Goal: Task Accomplishment & Management: Manage account settings

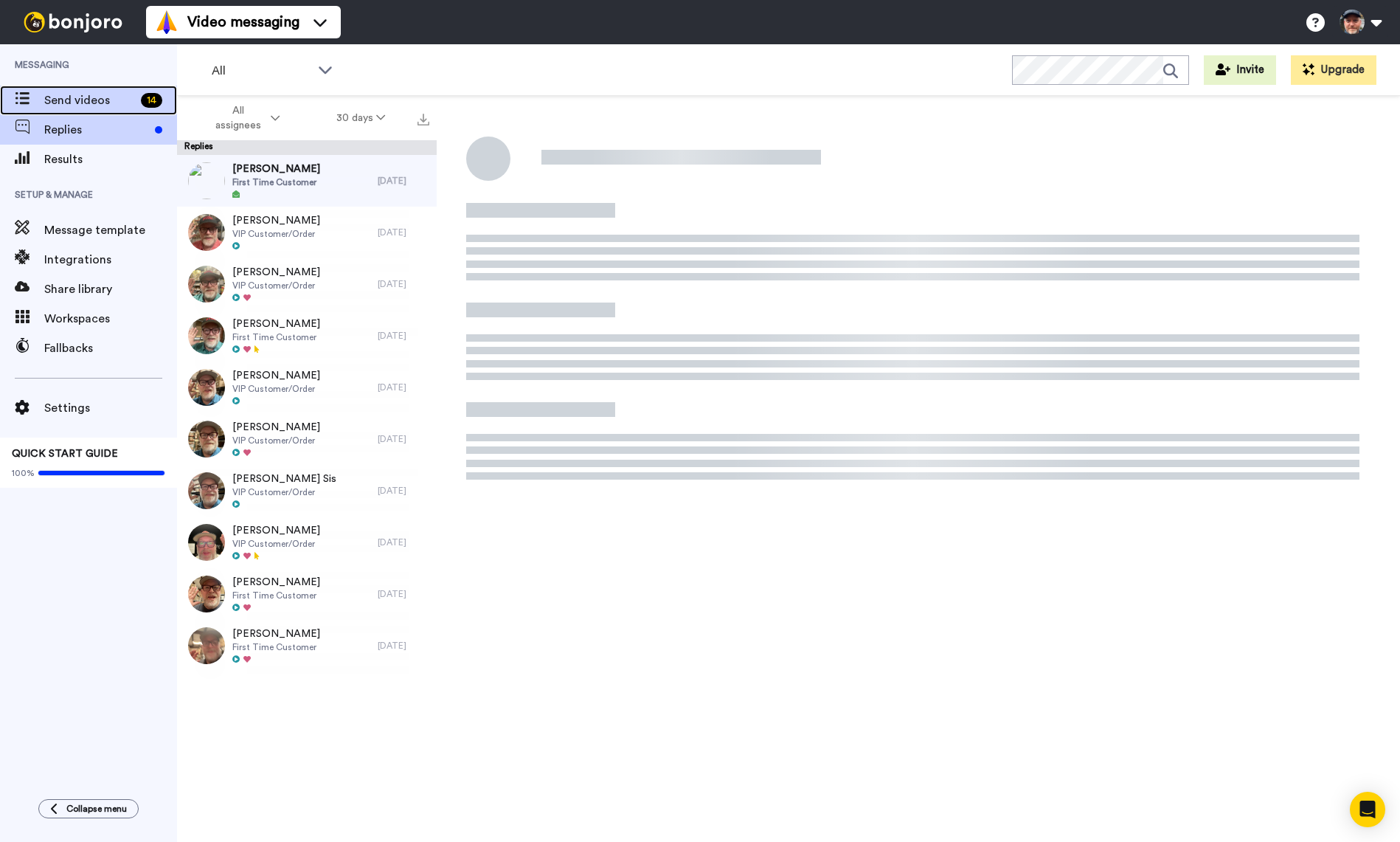
click at [55, 101] on span "Send videos" at bounding box center [89, 100] width 91 height 18
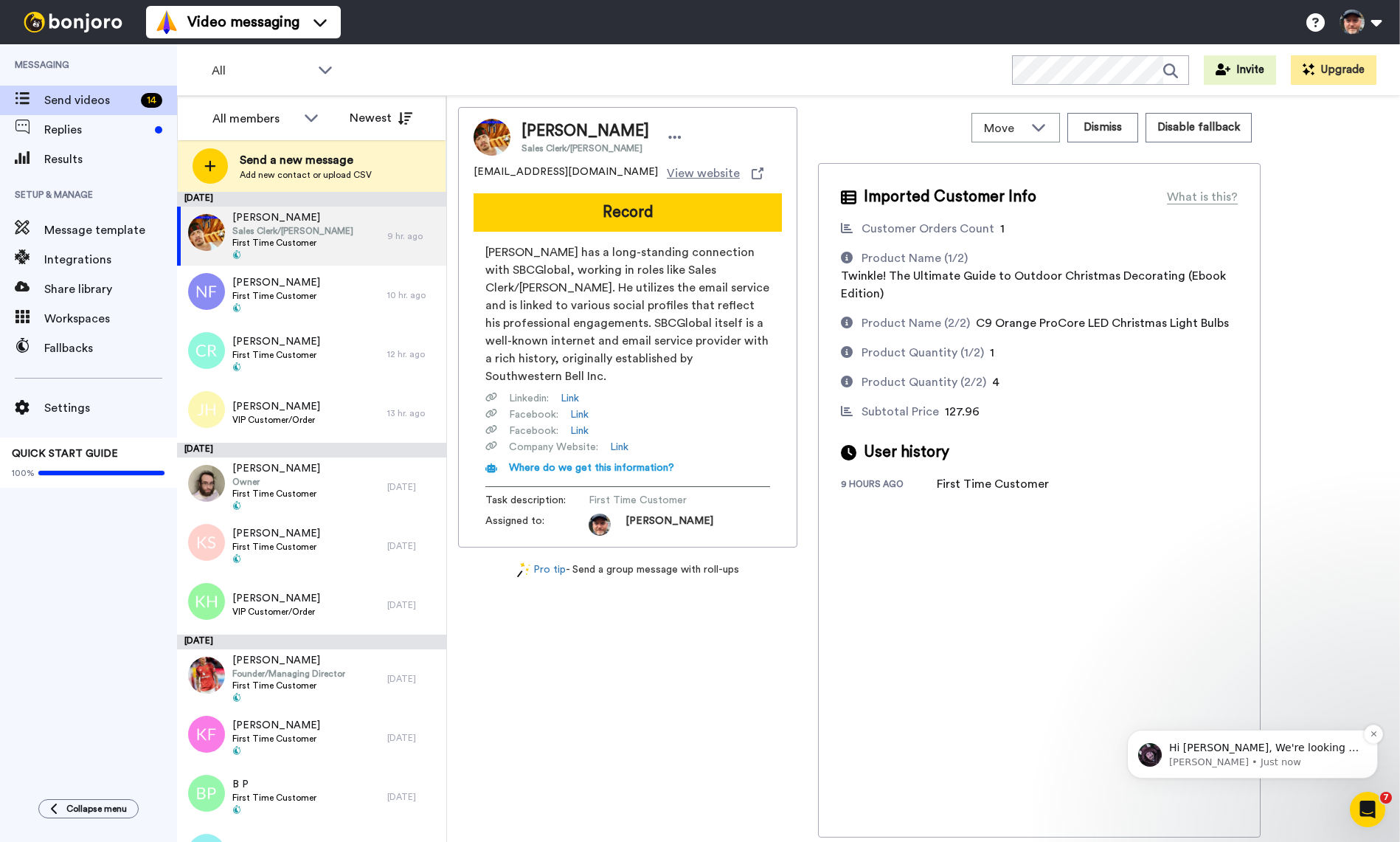
click at [1269, 746] on p "Hi Darren, We're looking to spread the word about Bonjoro a bit further and we …" at bounding box center [1264, 748] width 190 height 15
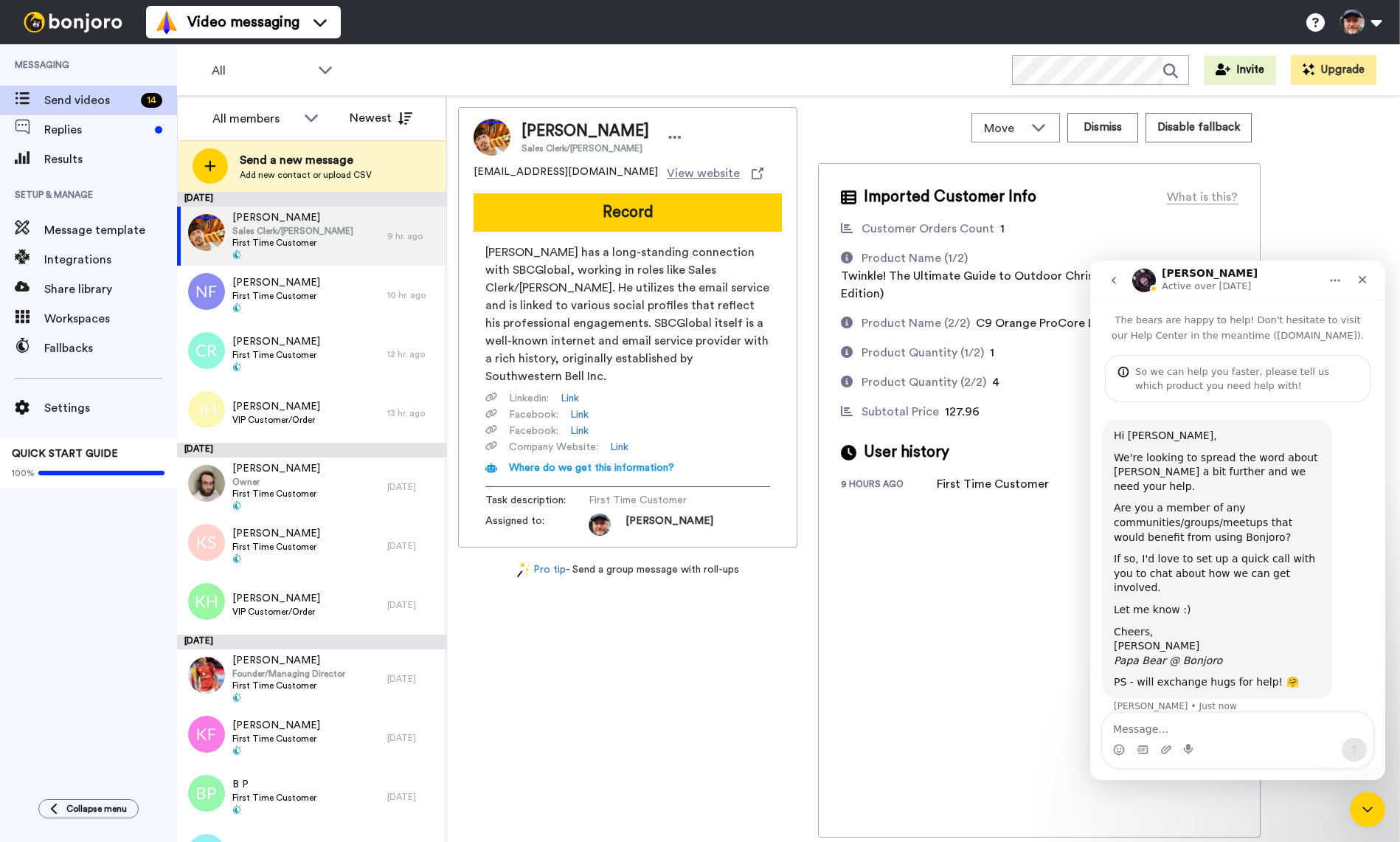
scroll to position [3, 0]
click at [1371, 809] on icon "Close Intercom Messenger" at bounding box center [1365, 807] width 18 height 18
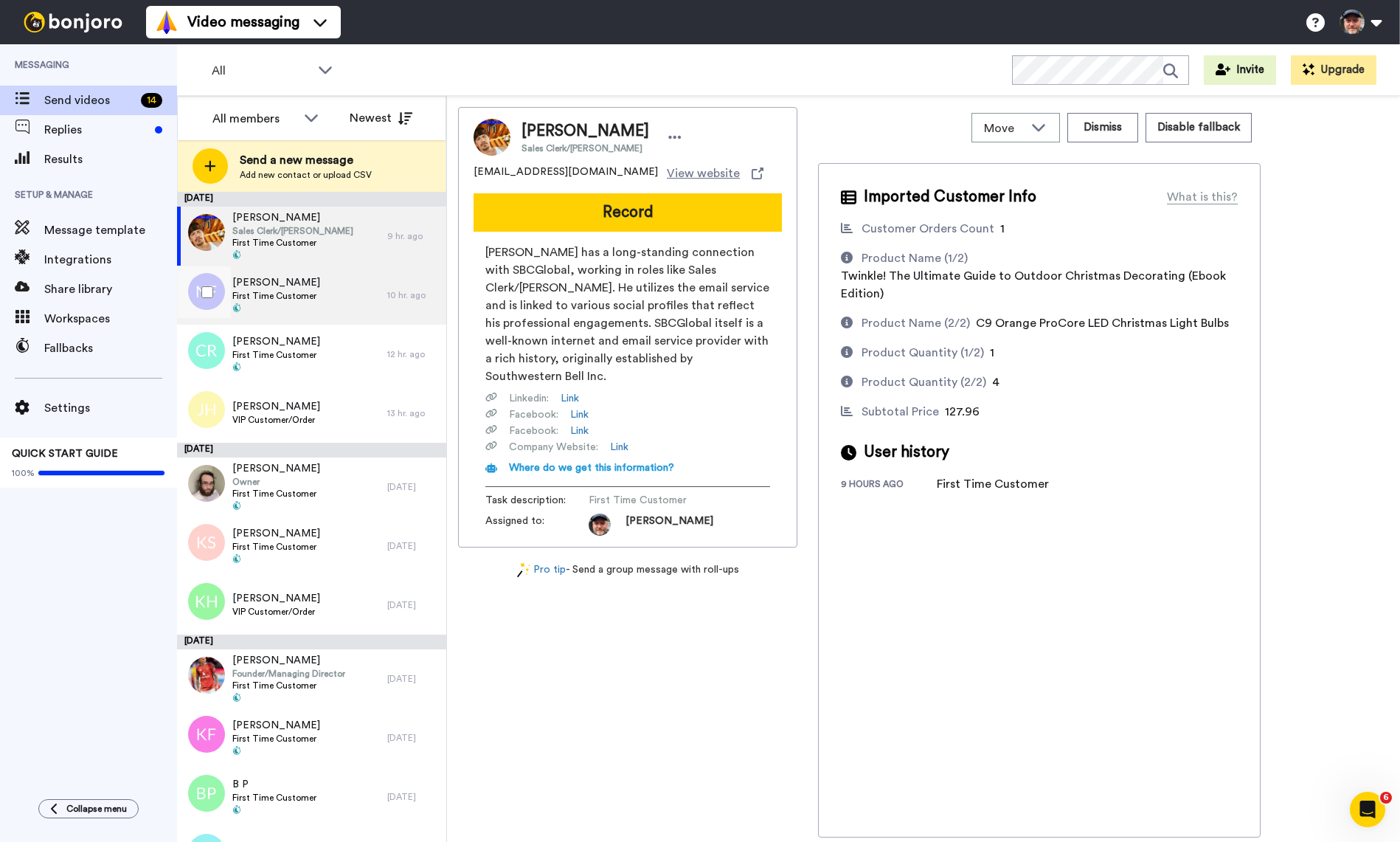
click at [280, 280] on span "[PERSON_NAME]" at bounding box center [276, 282] width 88 height 15
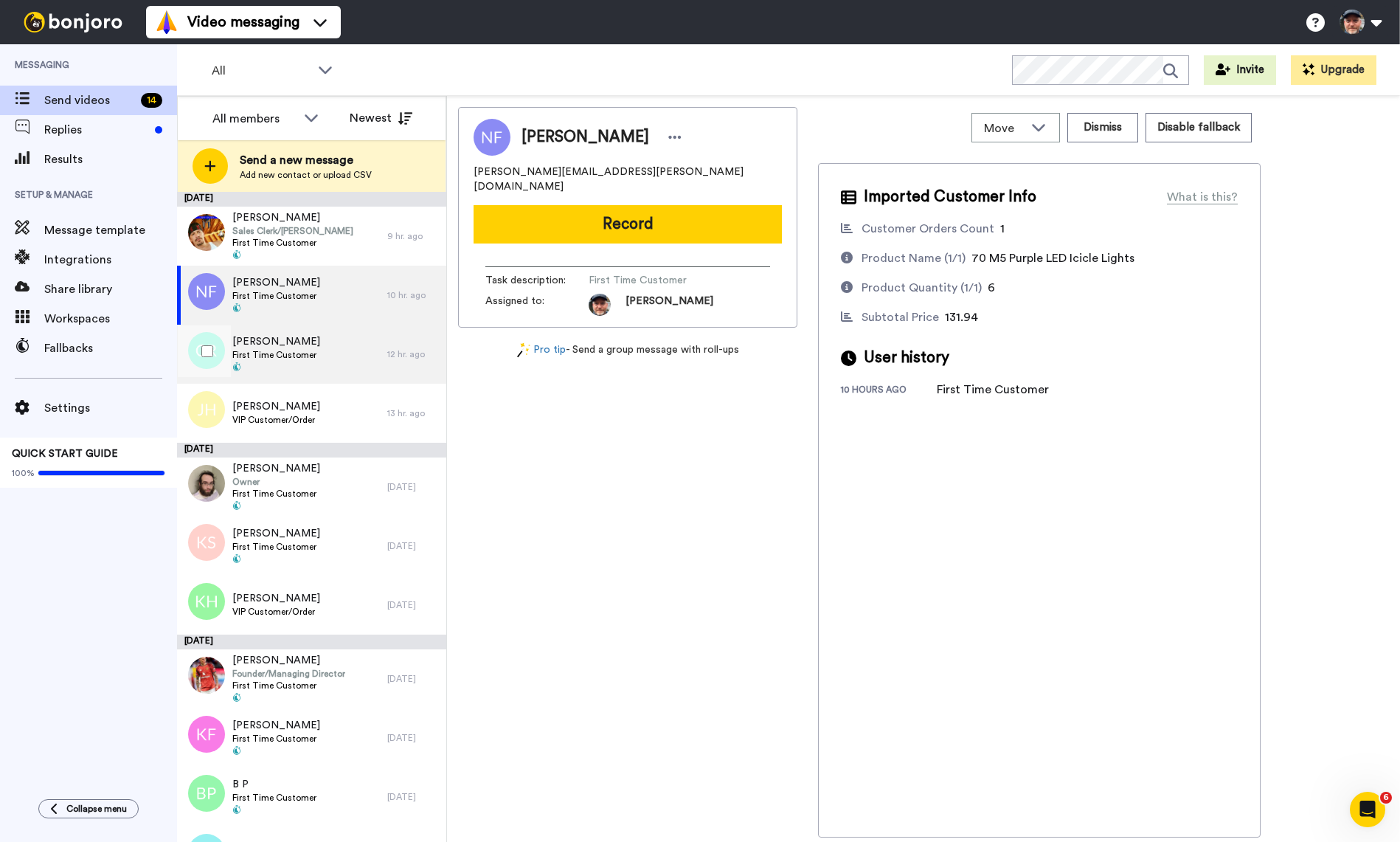
click at [309, 345] on span "[PERSON_NAME]" at bounding box center [276, 341] width 88 height 15
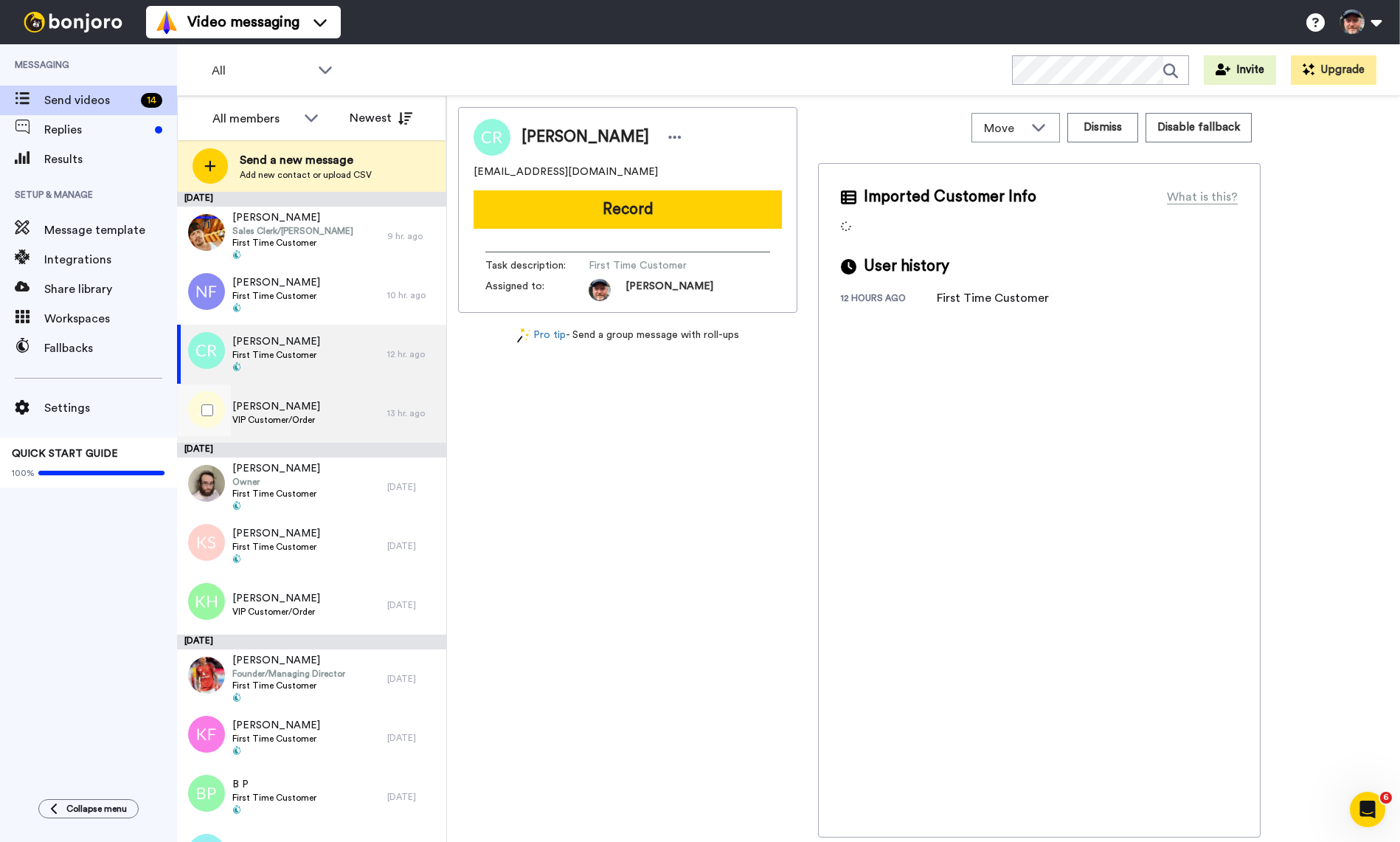
click at [332, 420] on div "Jeremy Hastings VIP Customer/Order" at bounding box center [282, 413] width 210 height 59
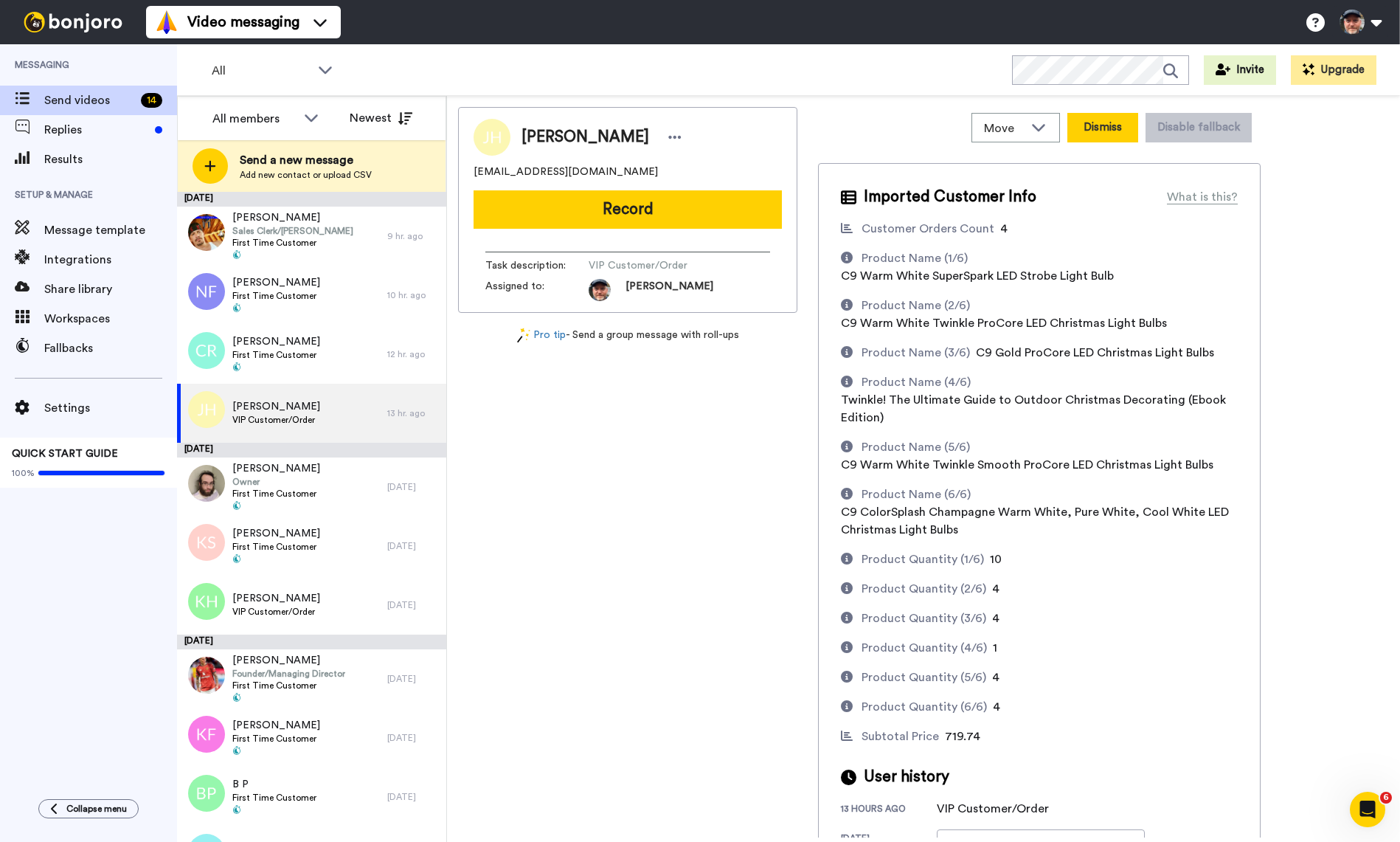
click at [1110, 131] on button "Dismiss" at bounding box center [1102, 128] width 70 height 30
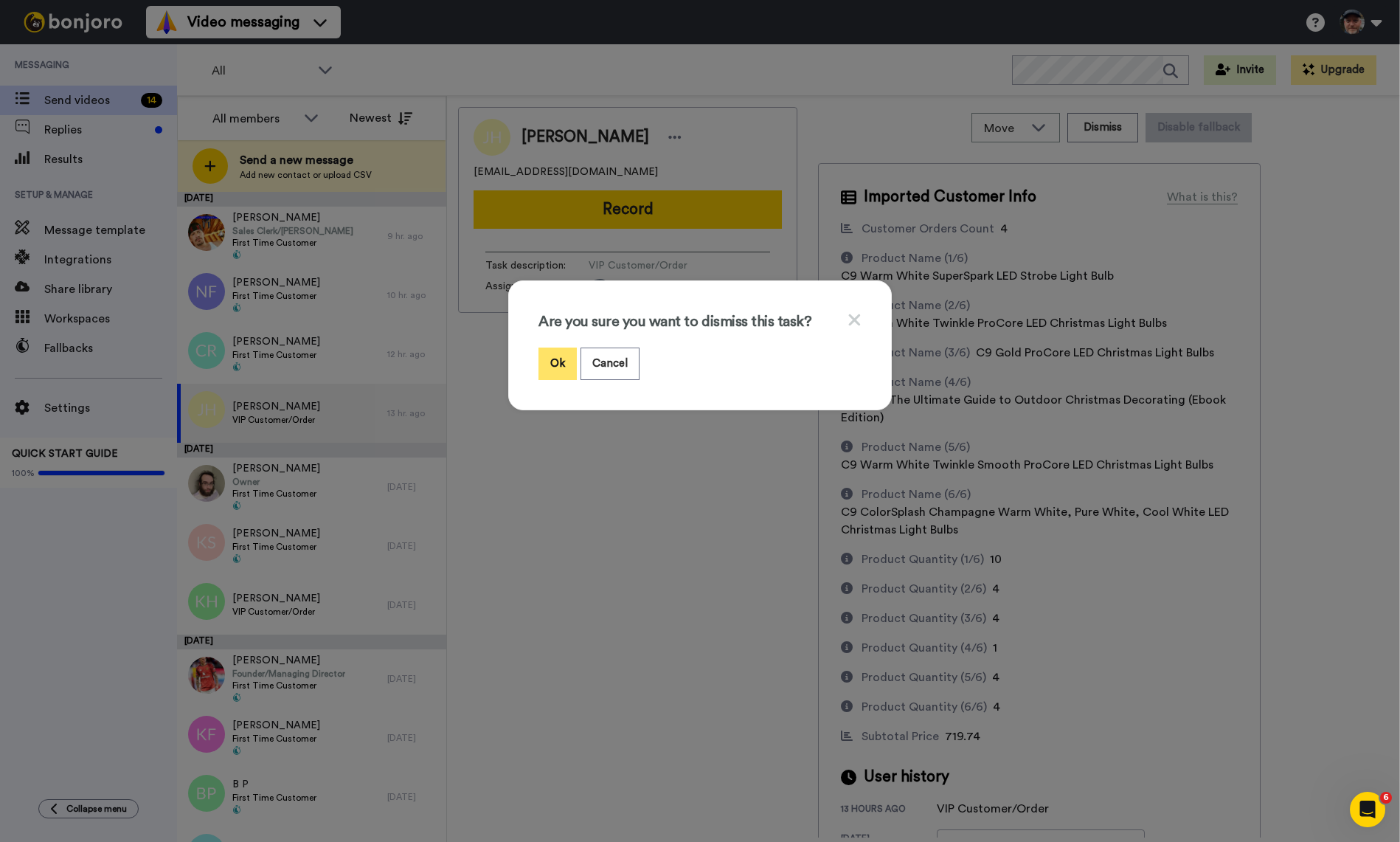
click at [551, 360] on button "Ok" at bounding box center [557, 363] width 39 height 32
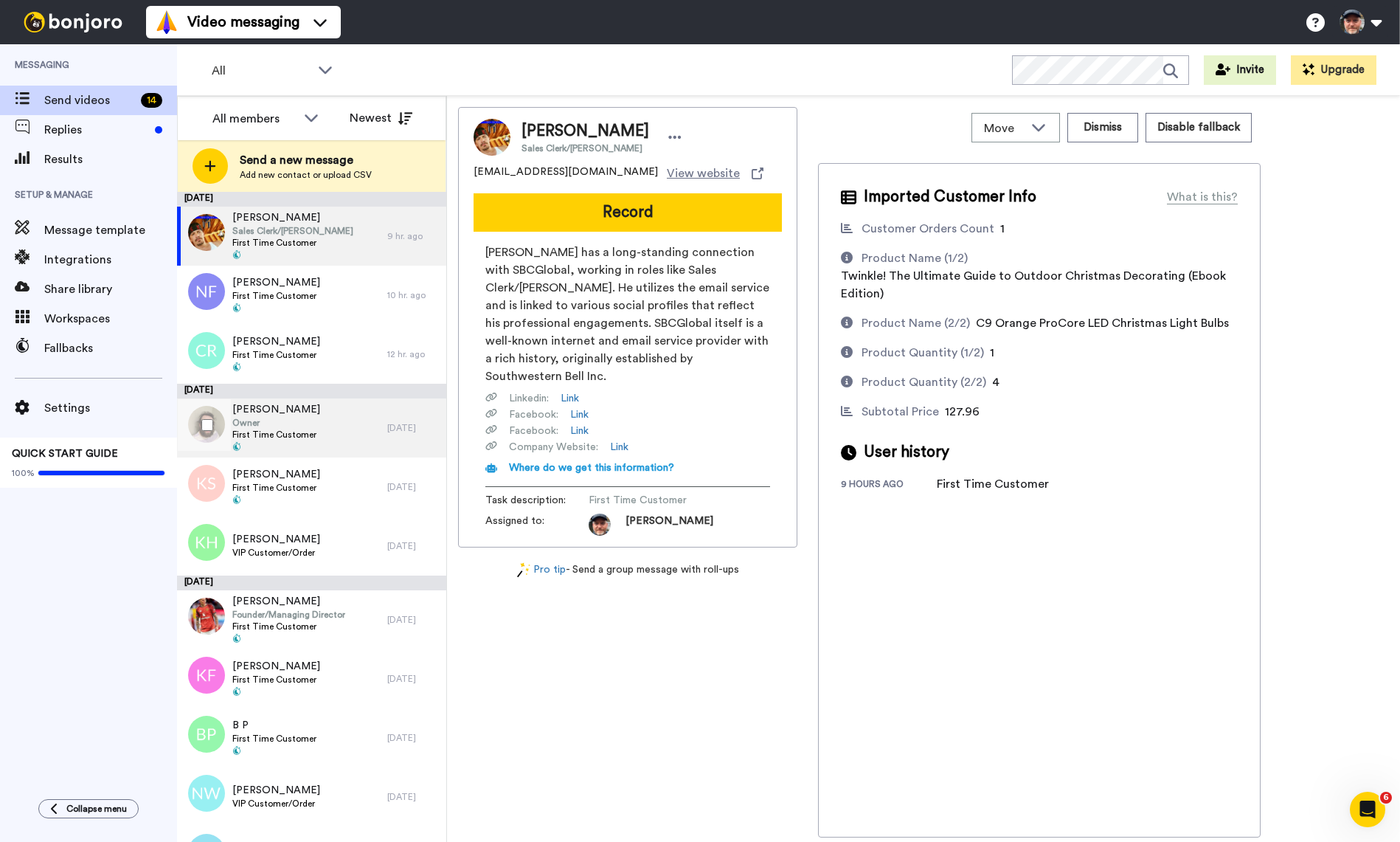
click at [321, 432] on div "Aaron Silber Owner First Time Customer" at bounding box center [282, 427] width 210 height 59
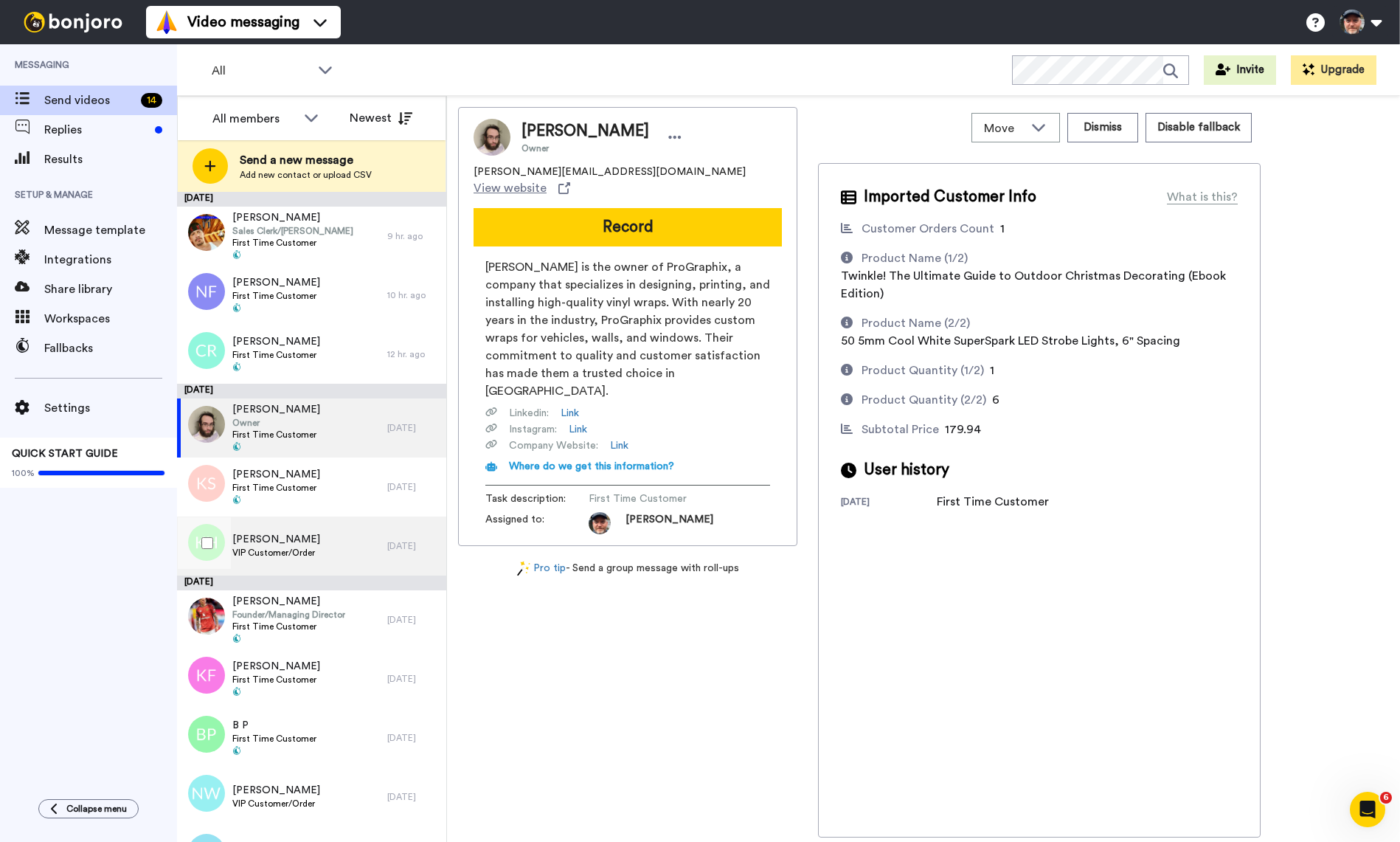
click at [328, 547] on div "Karen Hansen VIP Customer/Order" at bounding box center [282, 545] width 210 height 59
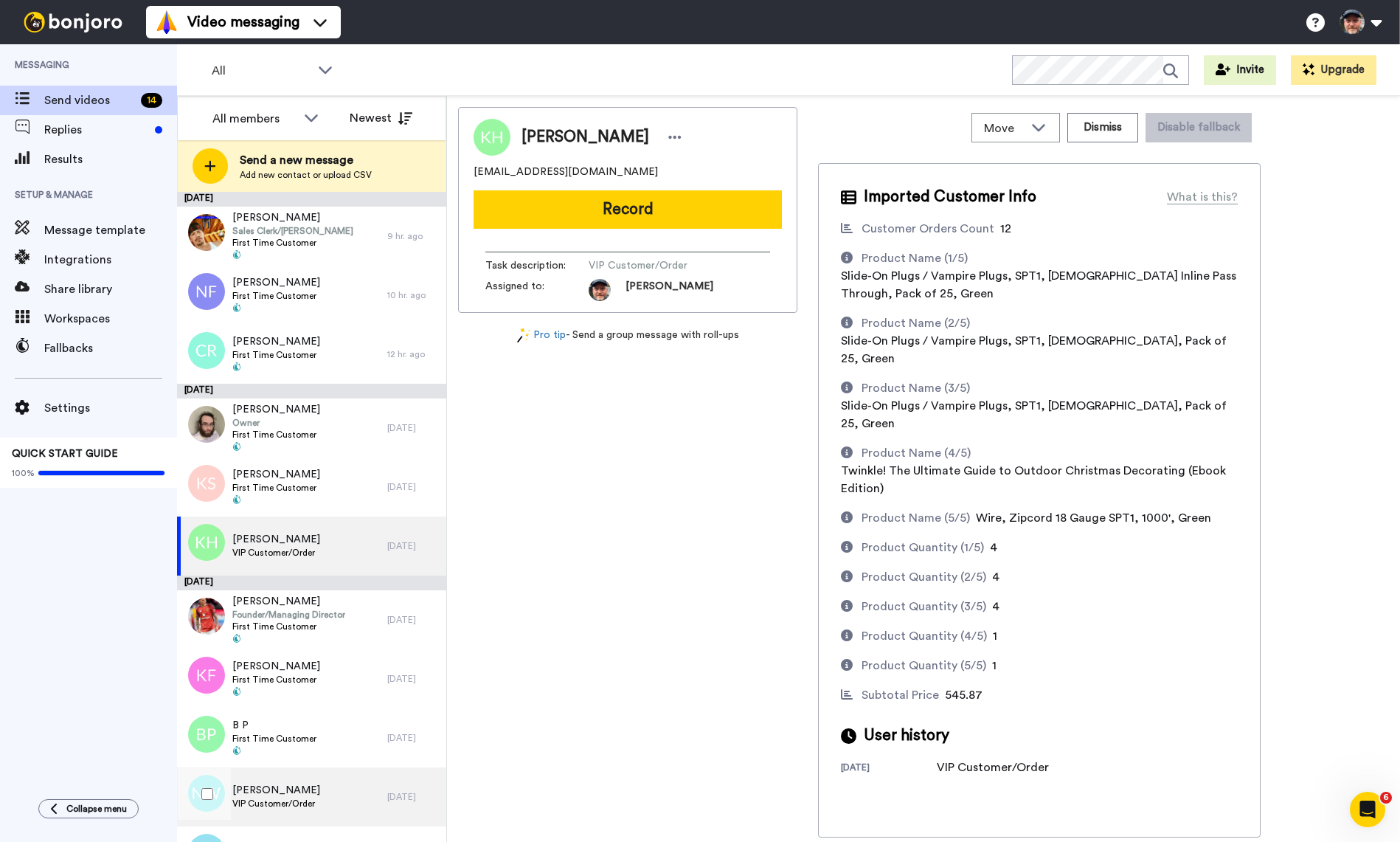
click at [324, 788] on div "Nathaniel Walker VIP Customer/Order" at bounding box center [282, 796] width 210 height 59
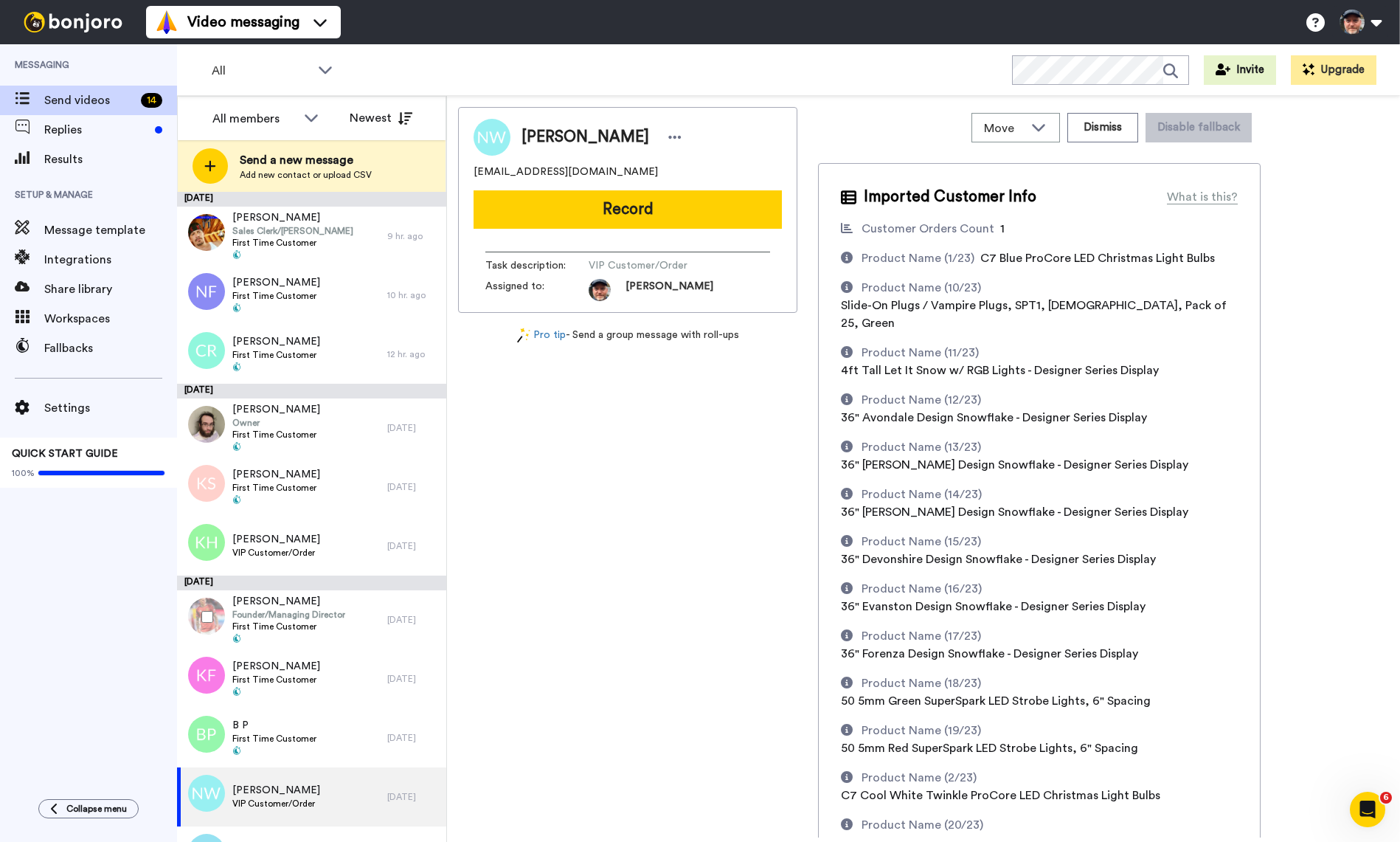
scroll to position [176, 0]
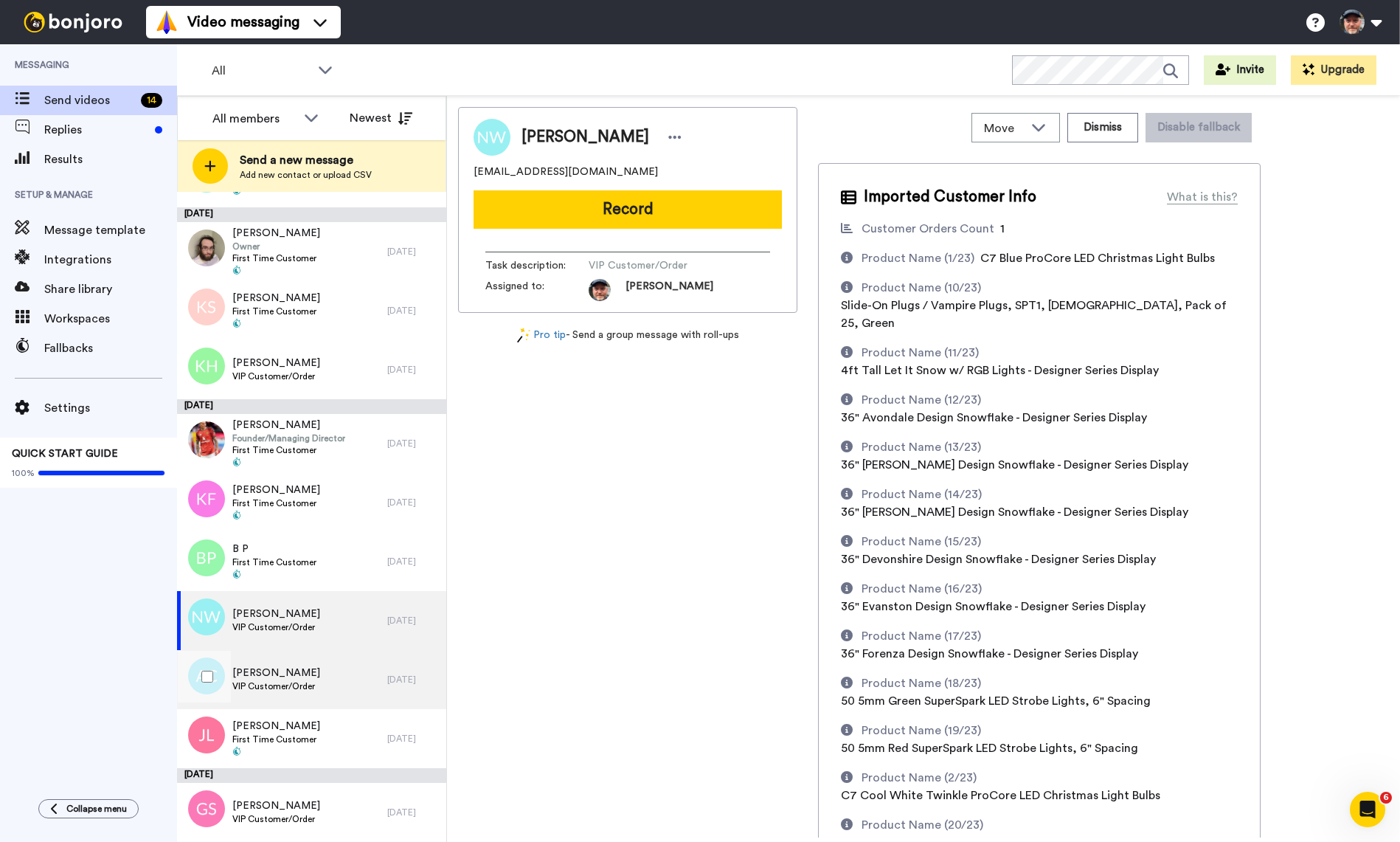
click at [297, 680] on span "VIP Customer/Order" at bounding box center [276, 685] width 88 height 11
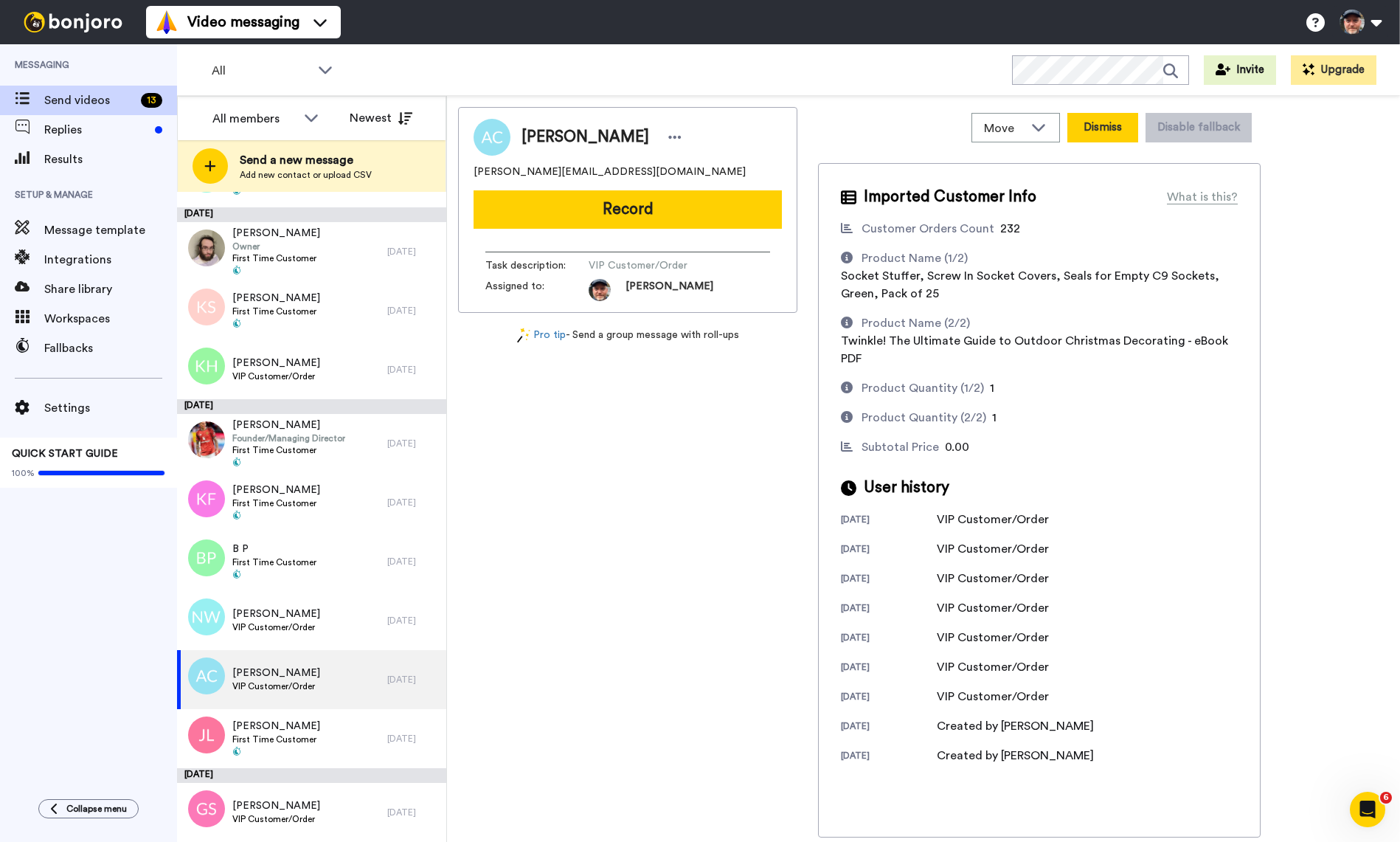
click at [1115, 128] on button "Dismiss" at bounding box center [1102, 128] width 70 height 30
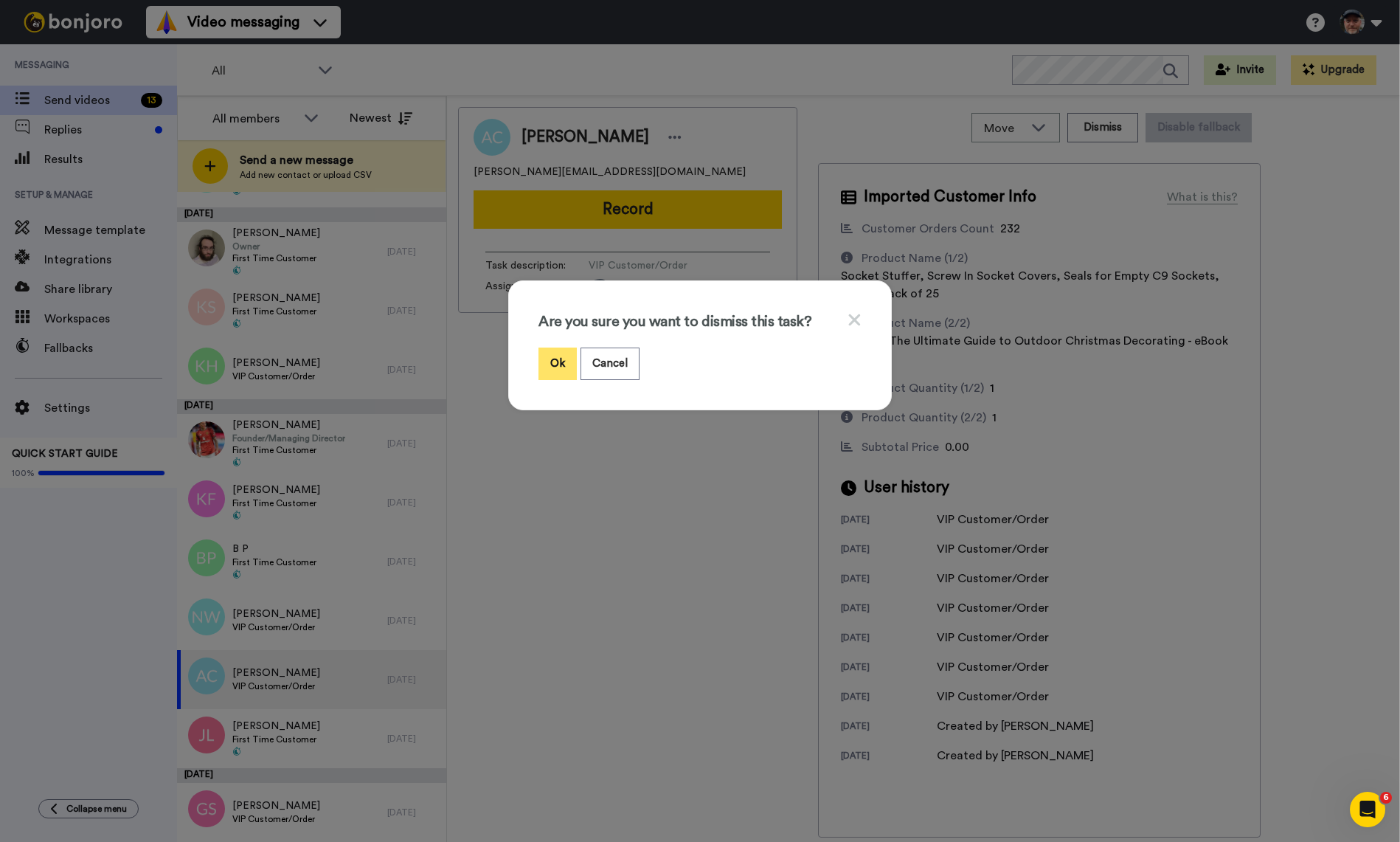
click at [549, 368] on button "Ok" at bounding box center [557, 363] width 39 height 32
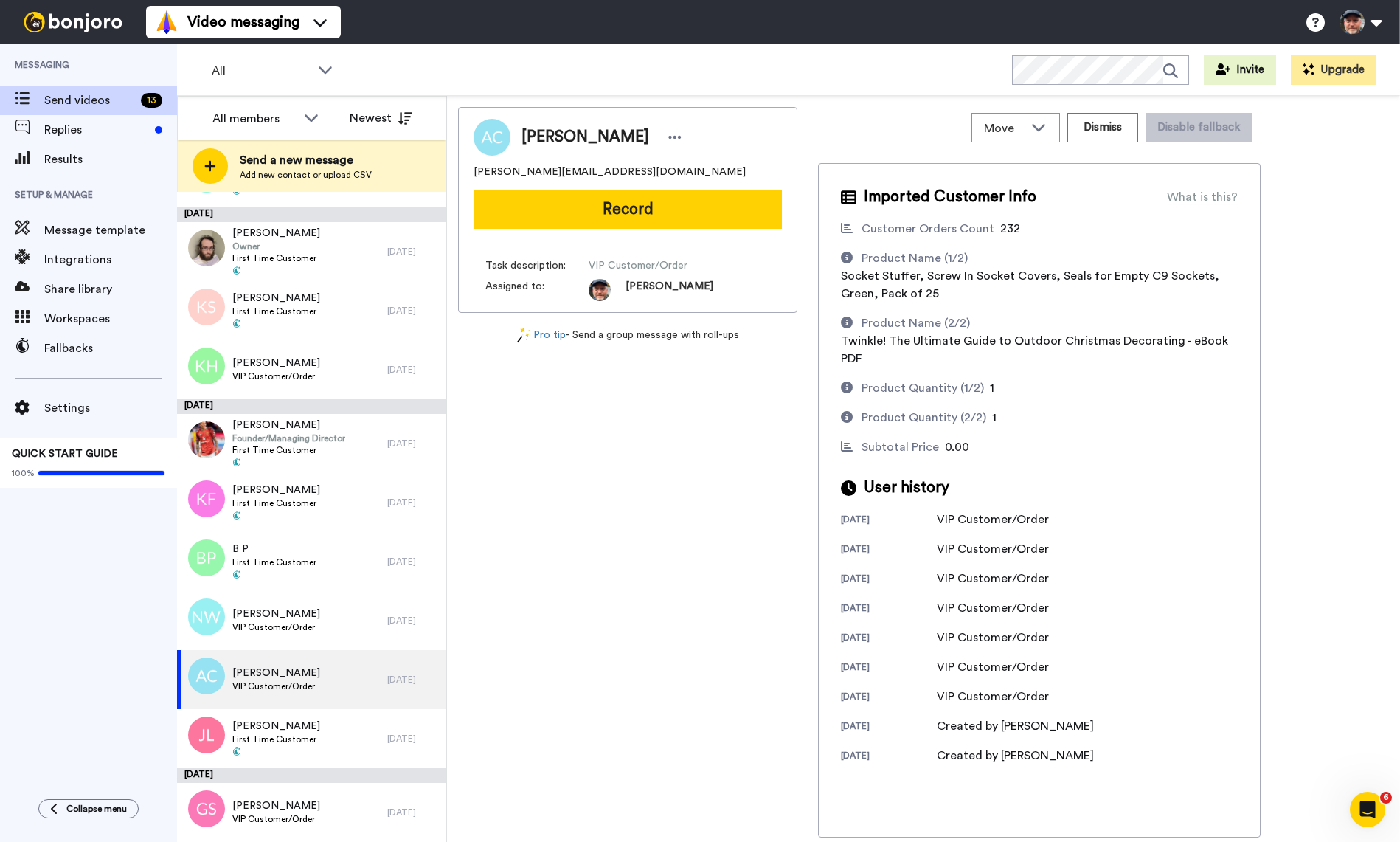
scroll to position [117, 0]
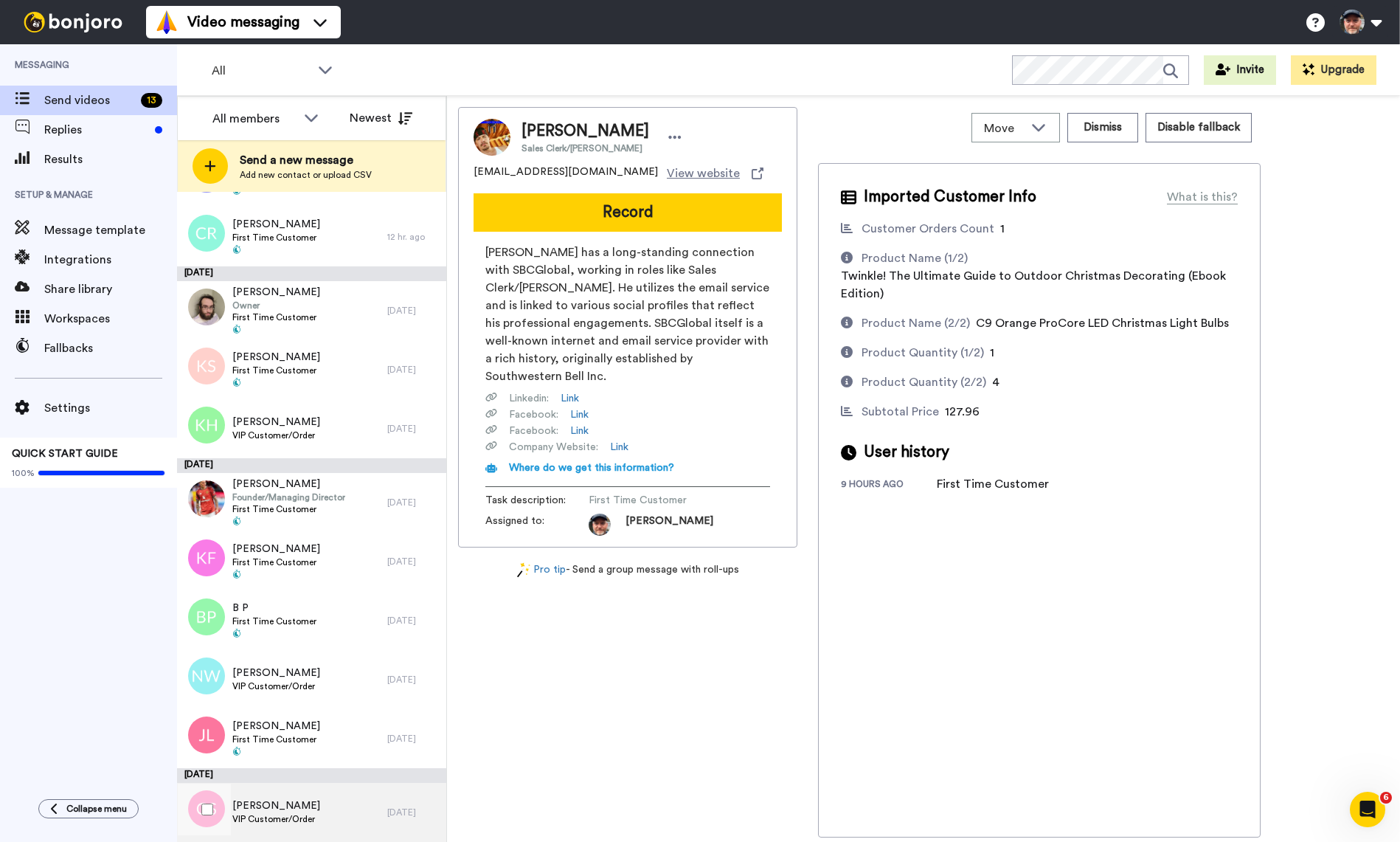
click at [315, 813] on div "Gary Strathmann VIP Customer/Order" at bounding box center [282, 812] width 210 height 59
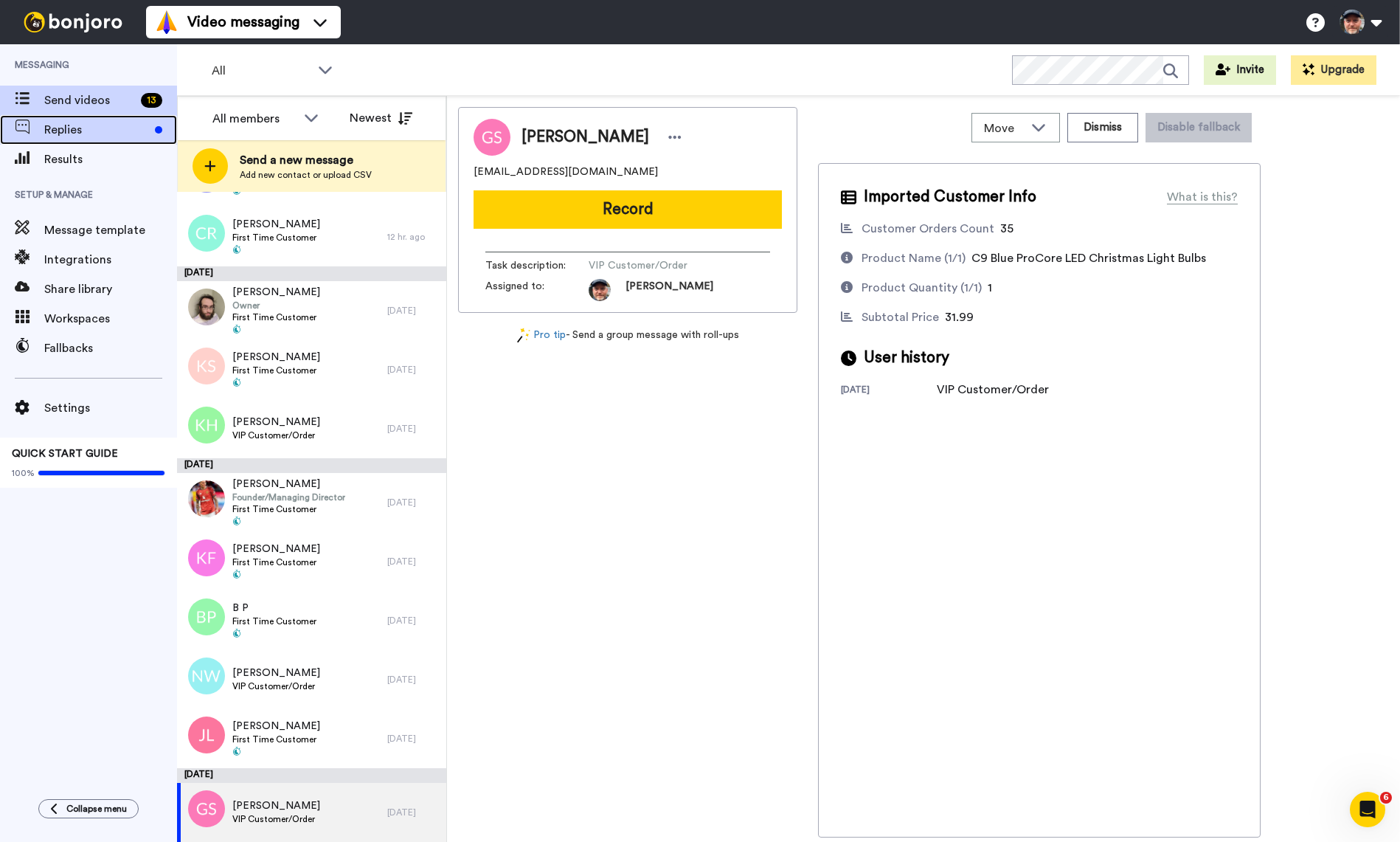
click at [72, 129] on span "Replies" at bounding box center [96, 129] width 105 height 18
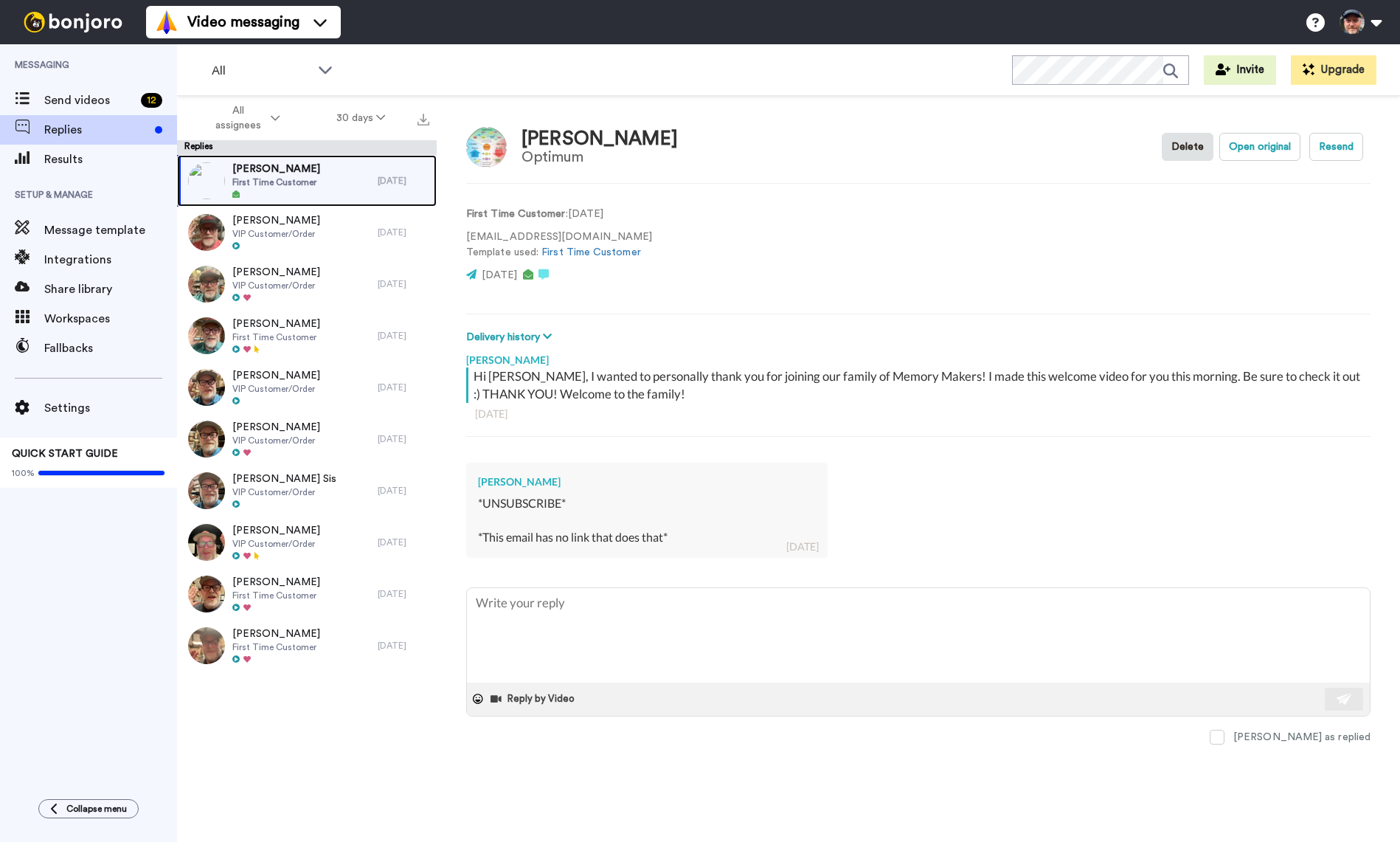
click at [320, 189] on div "James Granelli First Time Customer" at bounding box center [277, 181] width 201 height 52
click at [1183, 146] on button "Delete" at bounding box center [1187, 147] width 52 height 28
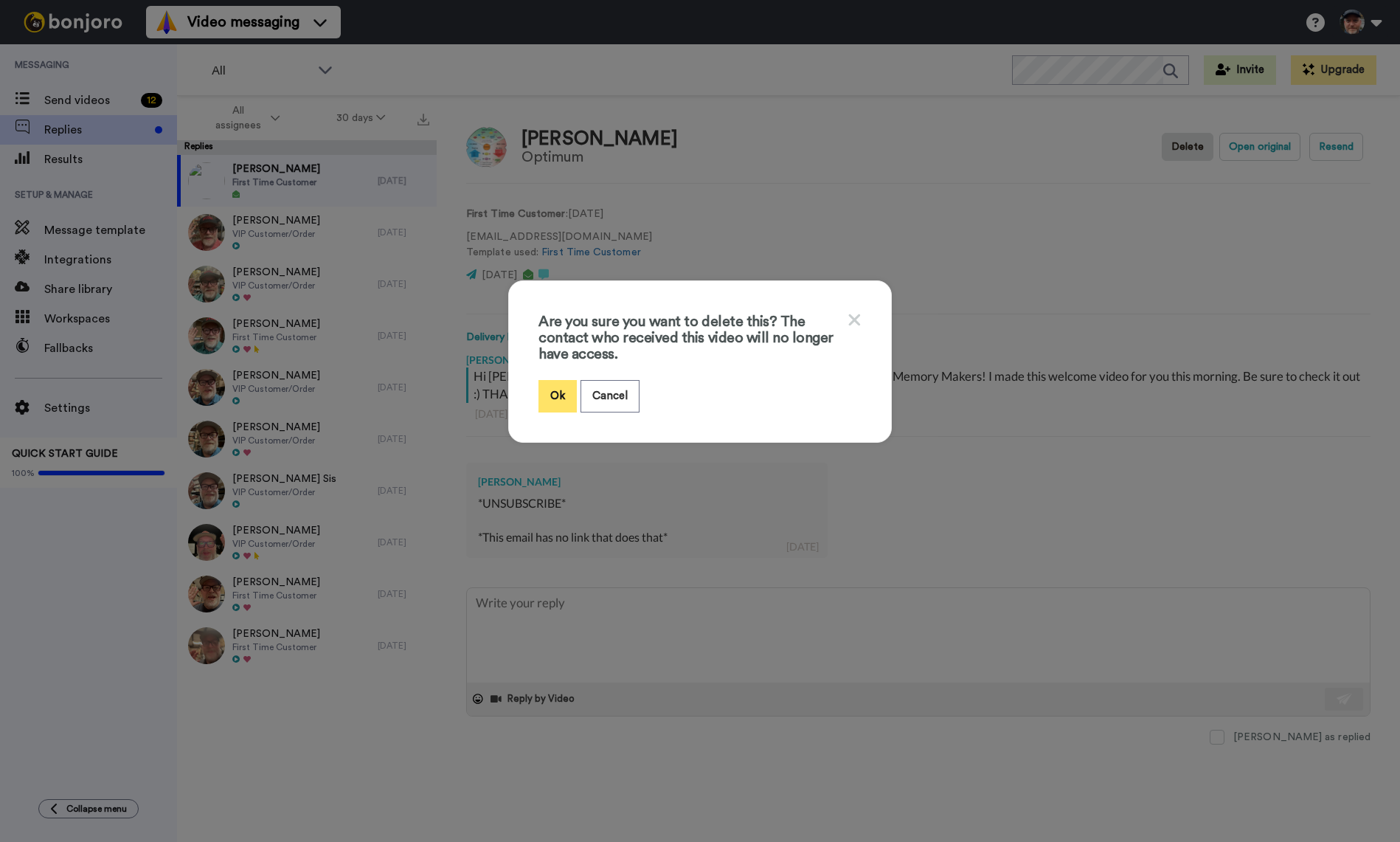
click at [557, 393] on button "Ok" at bounding box center [557, 395] width 39 height 32
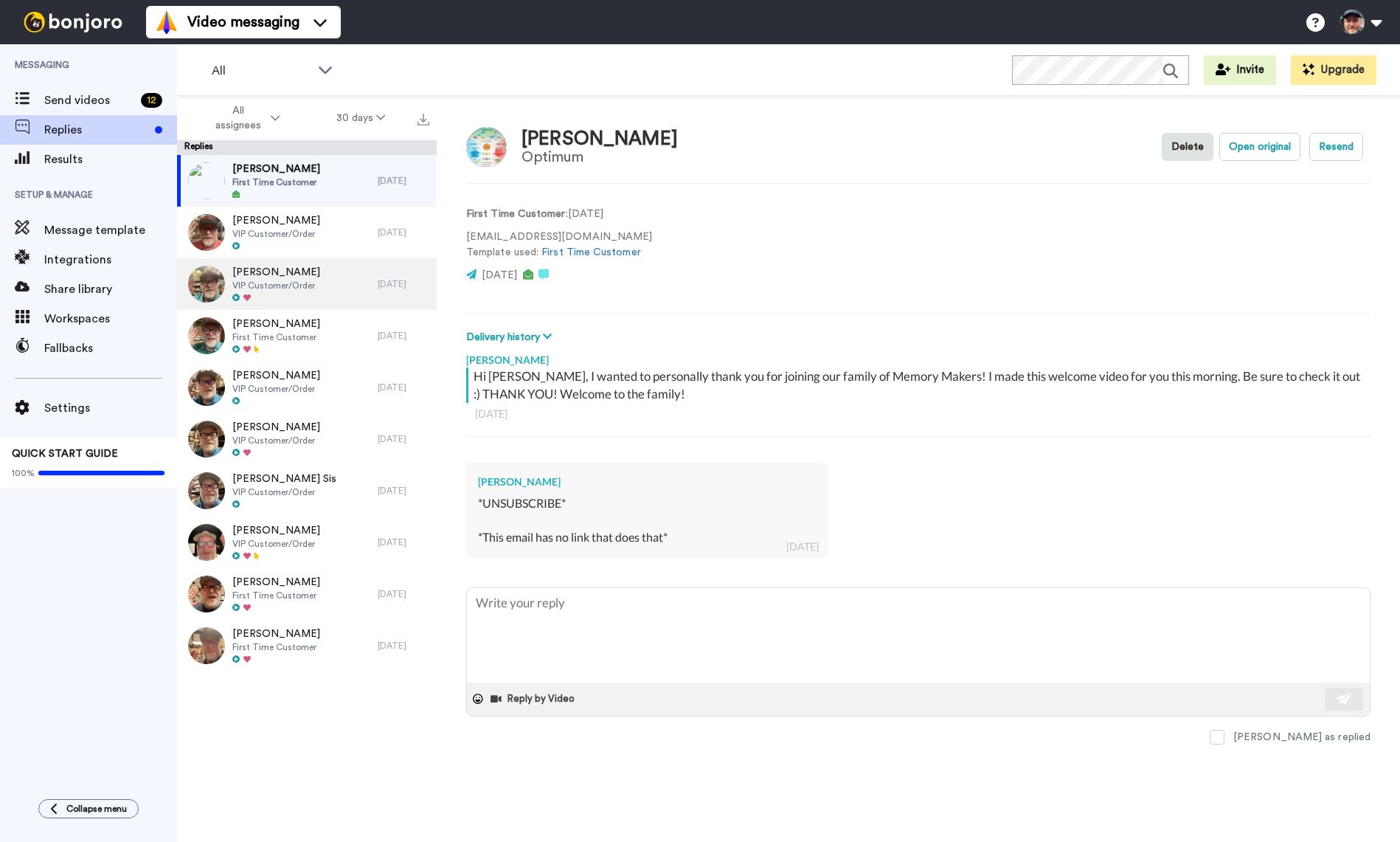
type textarea "x"
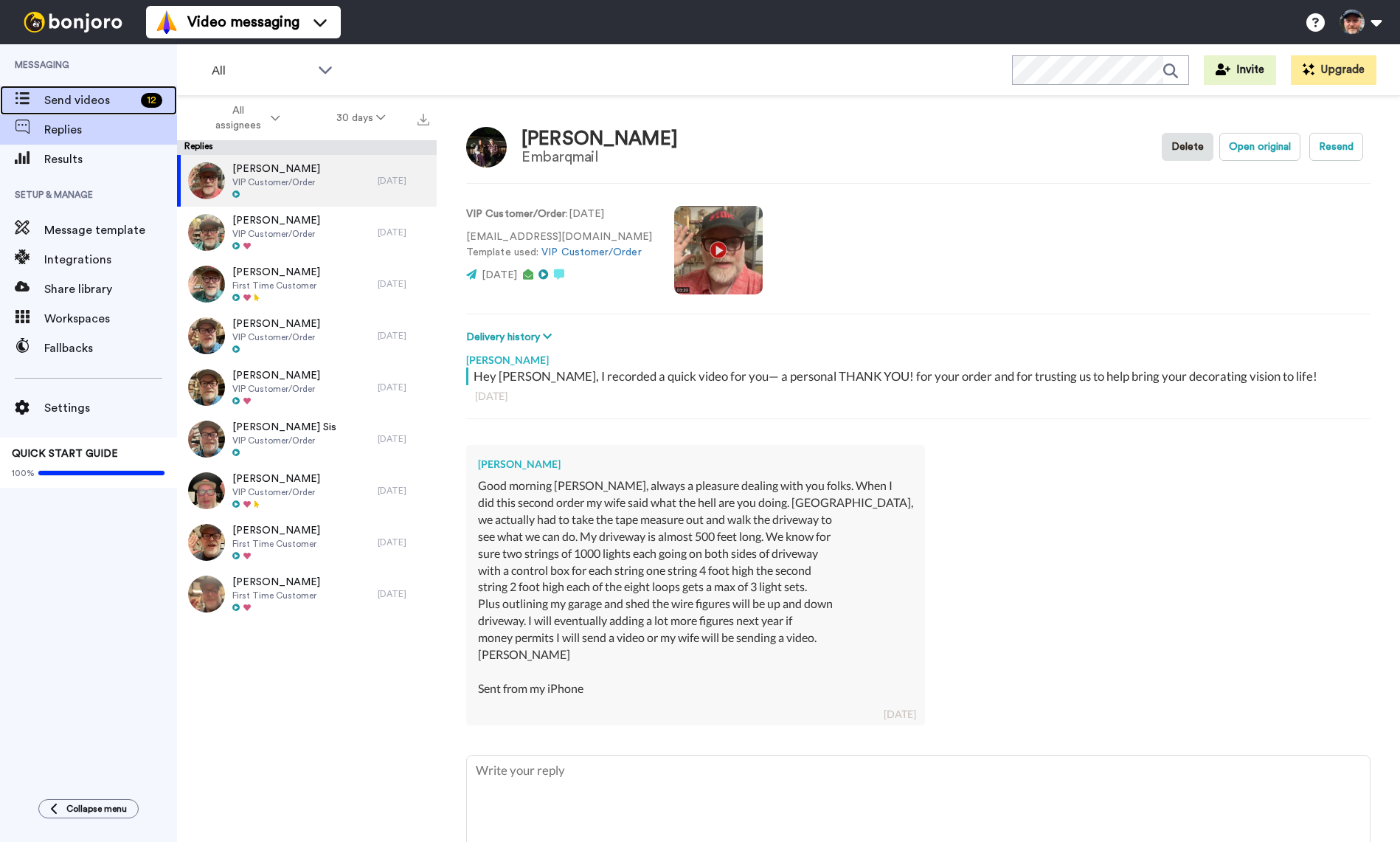
click at [53, 99] on span "Send videos" at bounding box center [89, 100] width 91 height 18
